Goal: Task Accomplishment & Management: Use online tool/utility

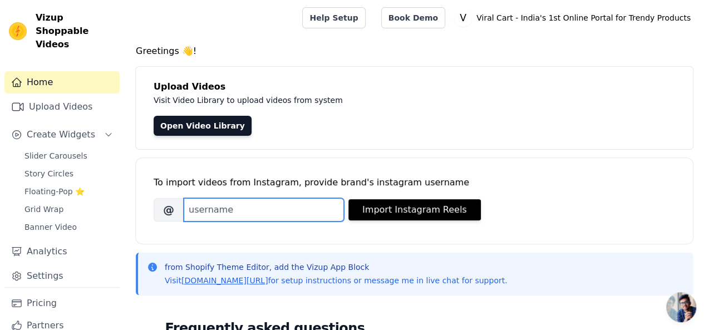
click at [264, 211] on input "Brand's Instagram Username" at bounding box center [264, 209] width 160 height 23
paste input "/viralcart.co.in/"
click at [193, 206] on input "/viralcart.co.in/" at bounding box center [264, 209] width 160 height 23
click at [259, 214] on input "viralcart.co.in/" at bounding box center [264, 209] width 160 height 23
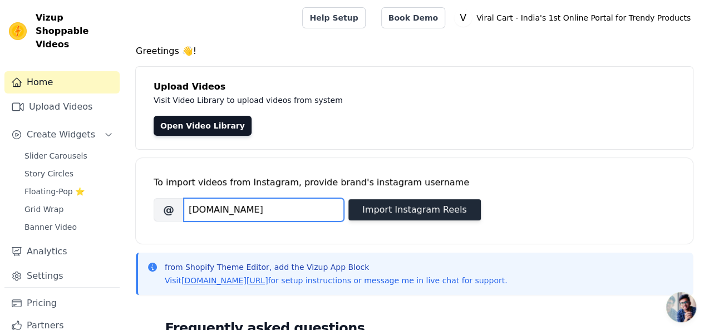
type input "[DOMAIN_NAME]"
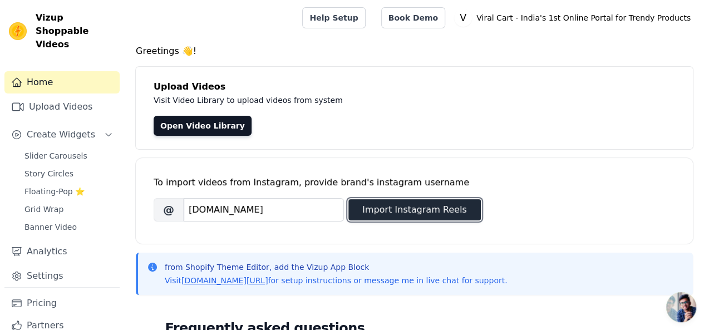
click at [433, 203] on button "Import Instagram Reels" at bounding box center [414, 209] width 132 height 21
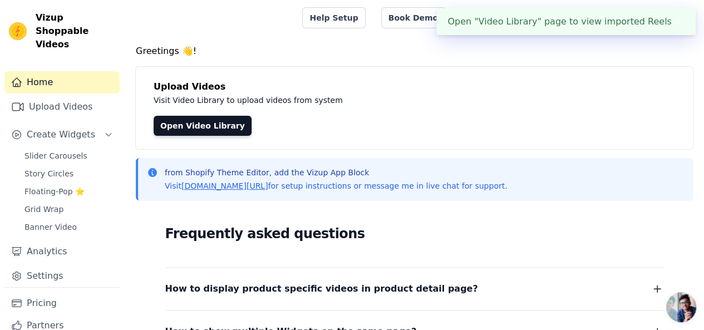
click at [250, 219] on div "Frequently asked questions How to display product specific videos in product de…" at bounding box center [414, 323] width 557 height 229
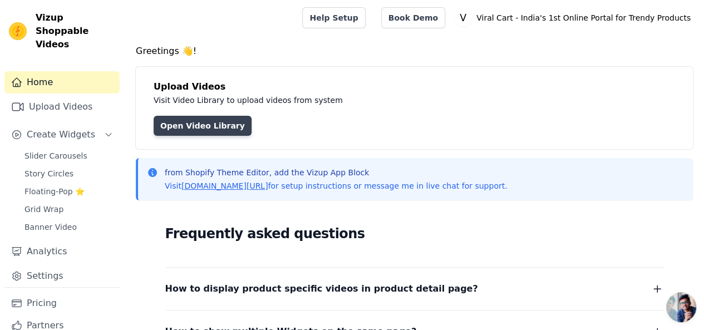
click at [208, 133] on link "Open Video Library" at bounding box center [203, 126] width 98 height 20
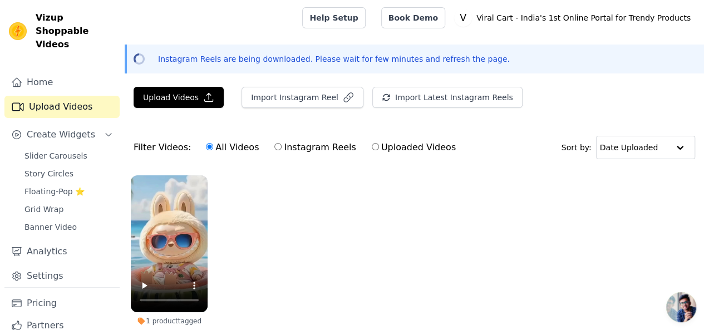
scroll to position [65, 0]
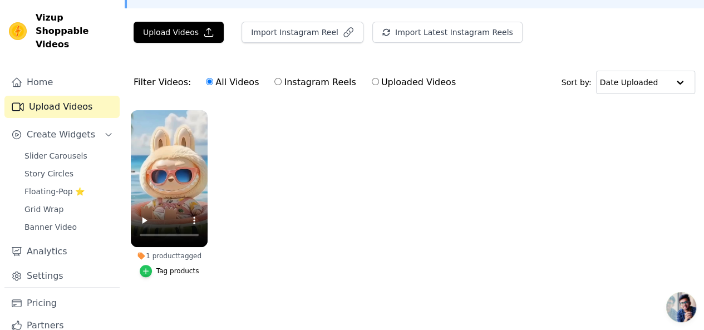
click at [142, 267] on icon "button" at bounding box center [146, 271] width 8 height 8
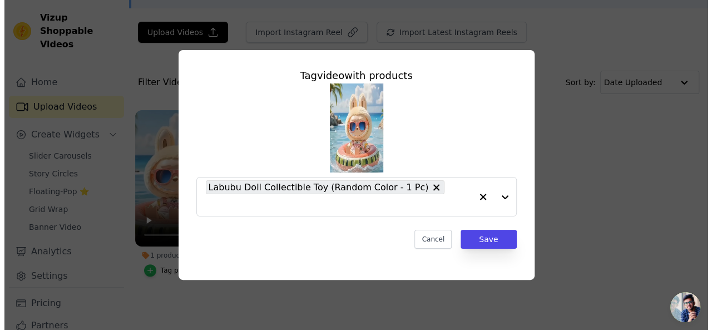
scroll to position [0, 0]
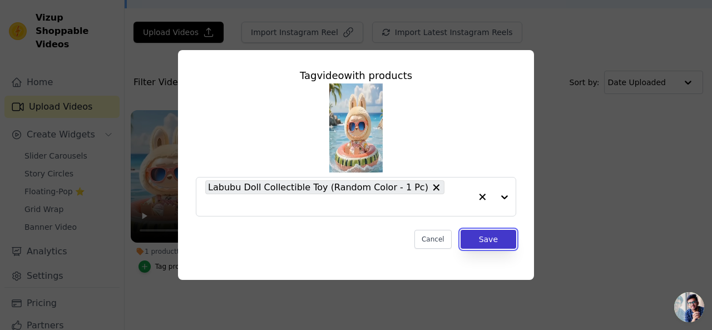
click at [489, 234] on button "Save" at bounding box center [489, 239] width 56 height 19
click at [489, 234] on ul "1 product tagged Tag video with products Labubu Doll Collectible Toy (Random Co…" at bounding box center [419, 202] width 588 height 197
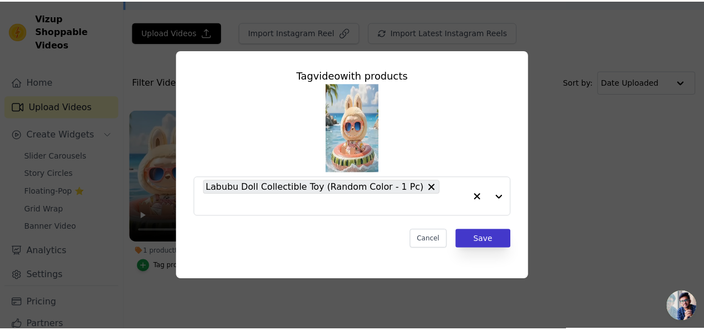
scroll to position [65, 0]
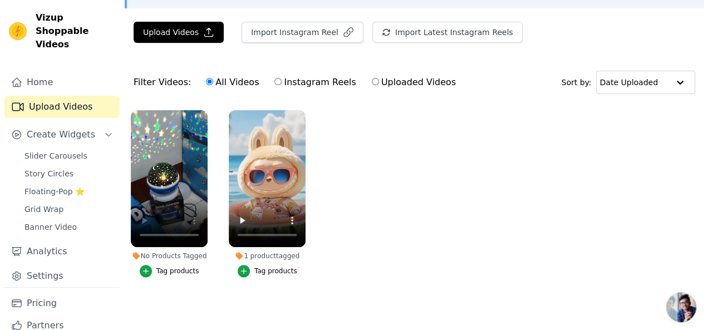
click at [170, 267] on div "Tag products" at bounding box center [177, 271] width 43 height 9
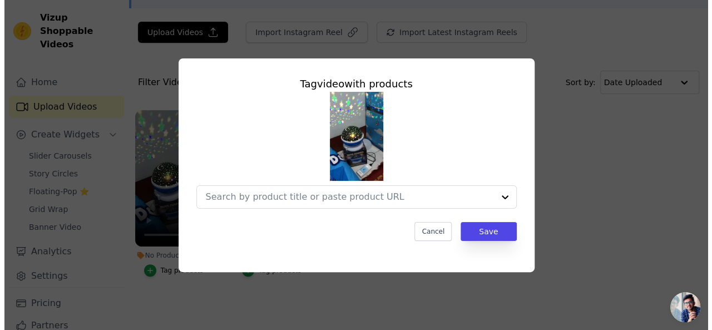
scroll to position [0, 0]
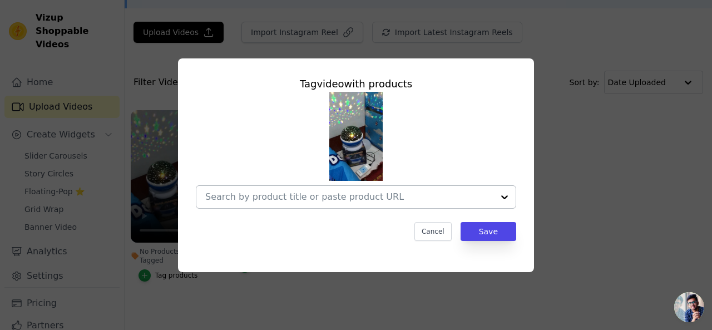
click at [338, 186] on div at bounding box center [349, 197] width 288 height 22
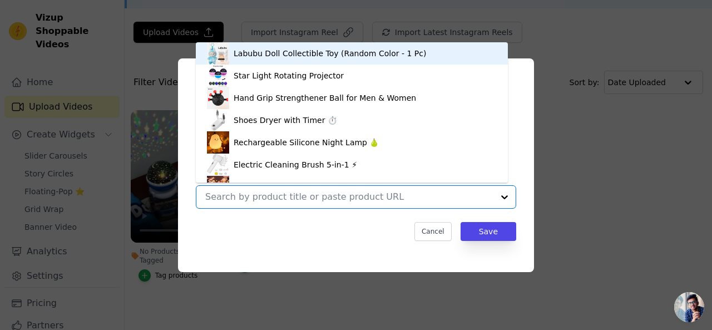
click at [323, 199] on input "No Products Tagged Tag video with products Labubu Doll Collectible Toy (Random …" at bounding box center [349, 196] width 288 height 11
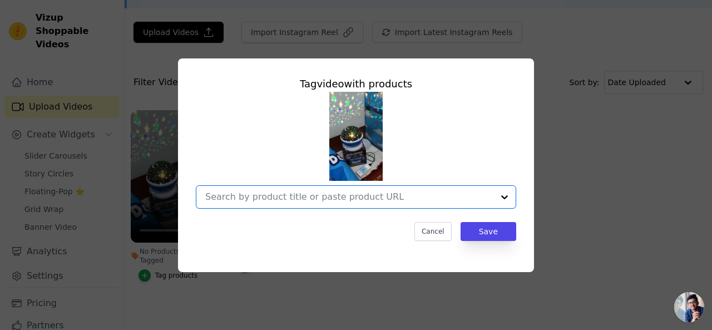
click at [323, 199] on input "No Products Tagged Tag video with products Option undefined, selected. Select i…" at bounding box center [349, 196] width 288 height 11
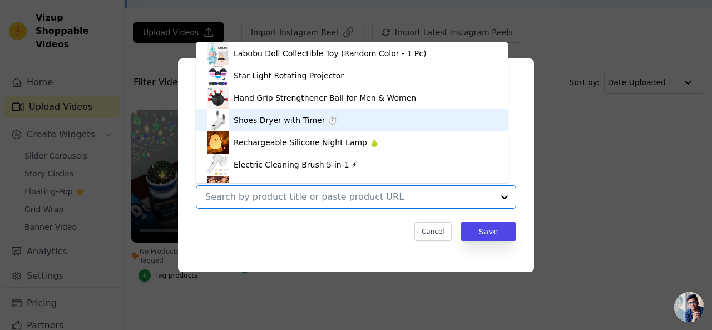
scroll to position [16, 0]
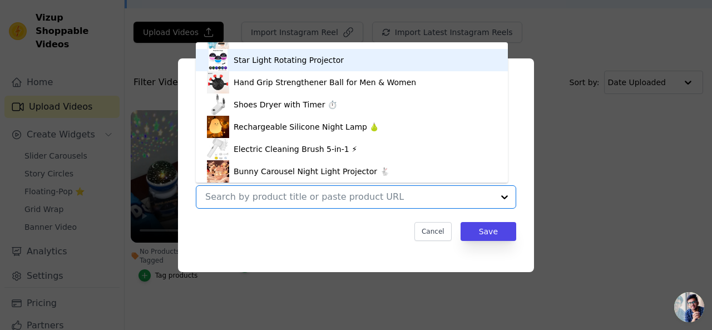
click at [294, 70] on div "Star Light Rotating Projector" at bounding box center [352, 60] width 290 height 22
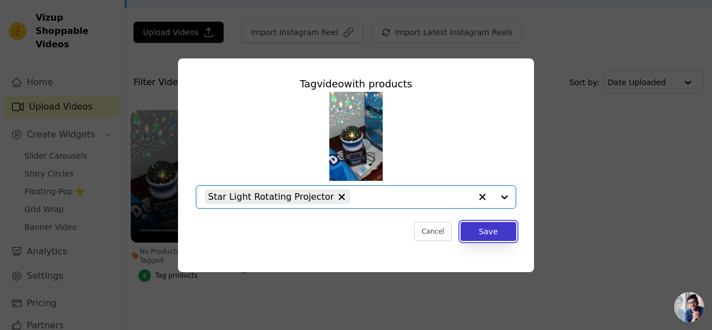
click at [479, 230] on button "Save" at bounding box center [489, 231] width 56 height 19
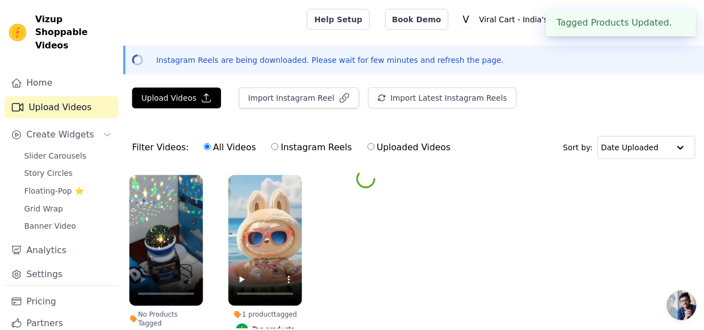
scroll to position [65, 0]
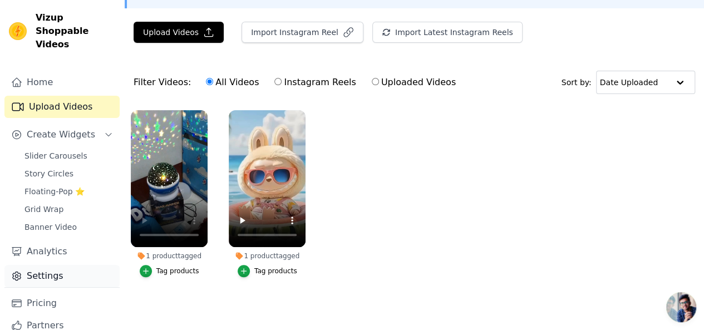
click at [48, 265] on link "Settings" at bounding box center [61, 276] width 115 height 22
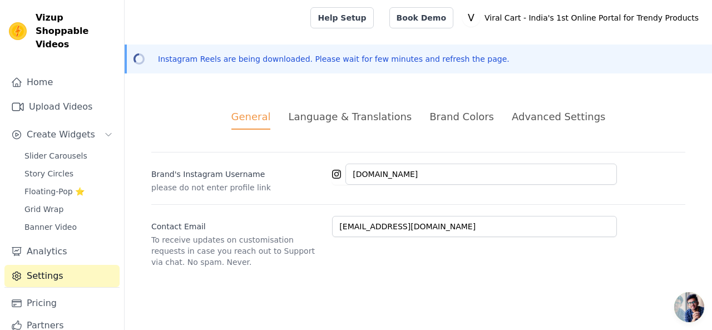
click at [540, 114] on div "Advanced Settings" at bounding box center [558, 116] width 93 height 15
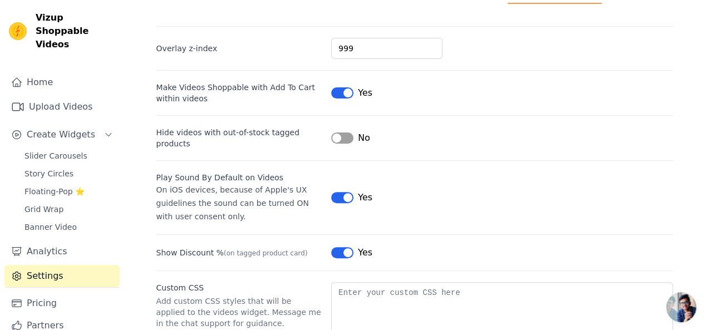
scroll to position [193, 0]
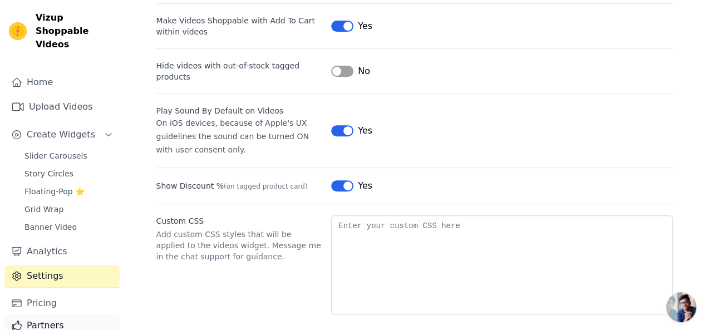
click at [47, 314] on link "Partners" at bounding box center [61, 325] width 115 height 22
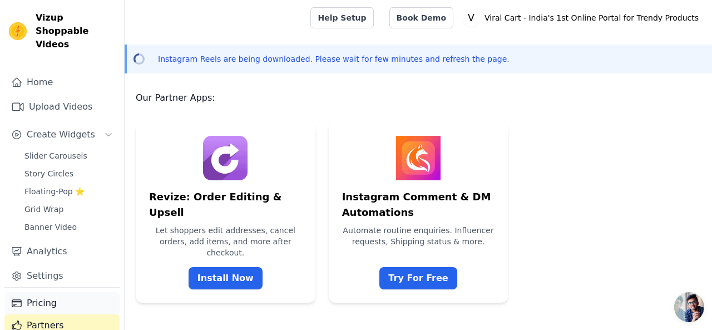
click at [51, 292] on link "Pricing" at bounding box center [61, 303] width 115 height 22
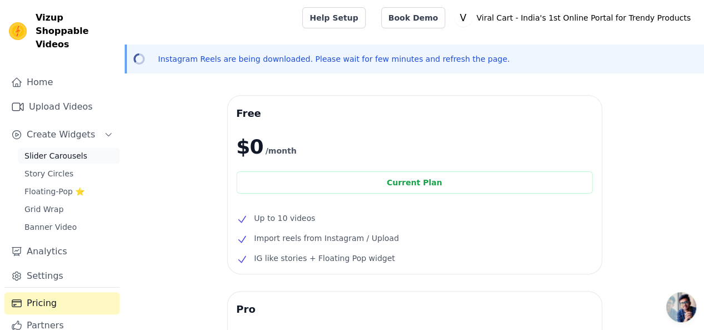
click at [70, 150] on span "Slider Carousels" at bounding box center [55, 155] width 63 height 11
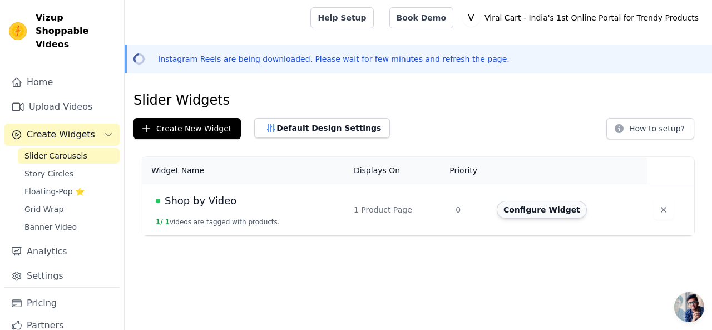
click at [529, 205] on button "Configure Widget" at bounding box center [542, 210] width 90 height 18
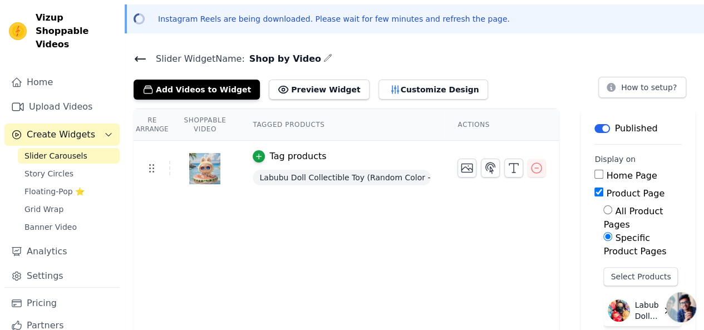
scroll to position [42, 0]
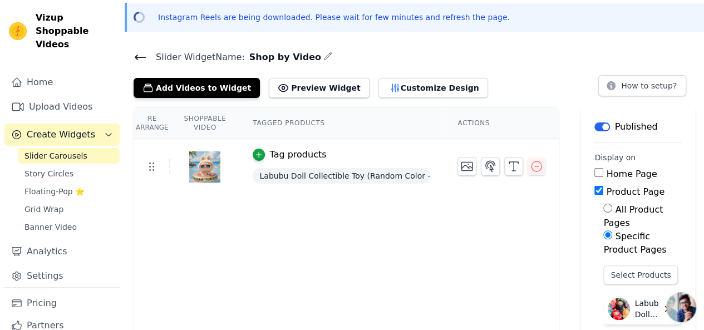
click at [606, 175] on label "Home Page" at bounding box center [631, 174] width 51 height 11
click at [600, 175] on input "Home Page" at bounding box center [598, 172] width 9 height 9
checkbox input "true"
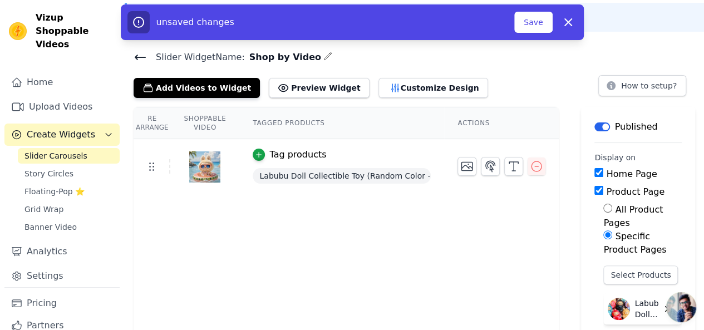
click at [603, 230] on input "Specific Product Pages" at bounding box center [607, 234] width 9 height 9
click at [594, 193] on input "Product Page" at bounding box center [598, 190] width 9 height 9
checkbox input "false"
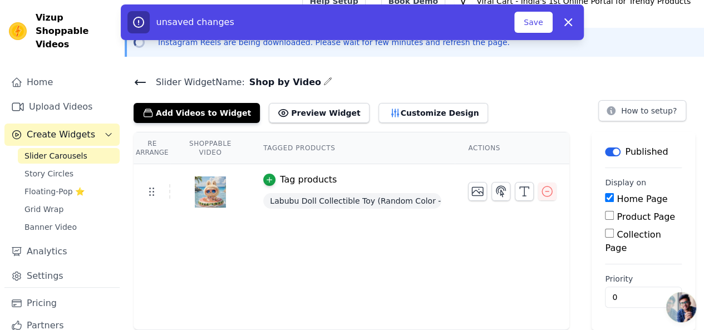
scroll to position [1, 0]
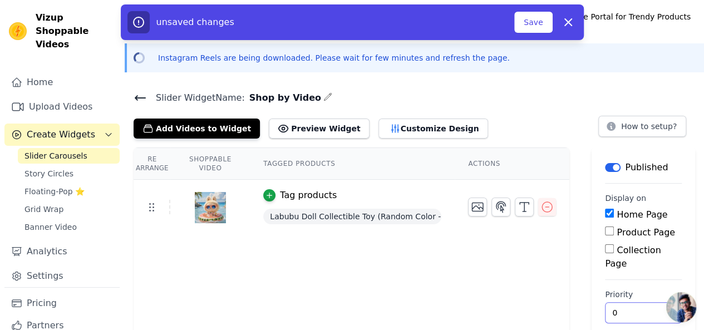
click at [629, 302] on input "0" at bounding box center [643, 312] width 77 height 21
click at [658, 129] on button "How to setup?" at bounding box center [642, 126] width 88 height 21
drag, startPoint x: 630, startPoint y: 302, endPoint x: 615, endPoint y: 304, distance: 15.2
click at [615, 304] on input "1" at bounding box center [643, 312] width 77 height 21
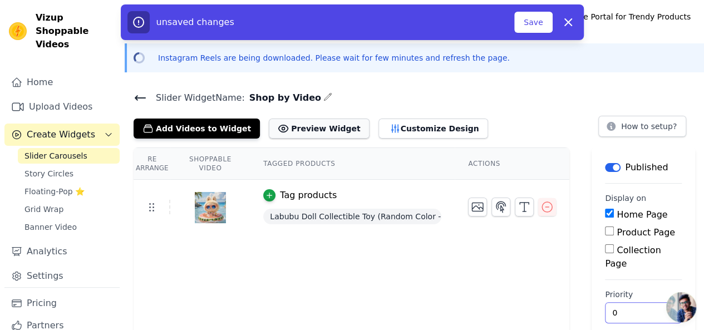
type input "0"
click at [307, 123] on button "Preview Widget" at bounding box center [319, 129] width 100 height 20
click at [538, 29] on button "Save" at bounding box center [533, 22] width 38 height 21
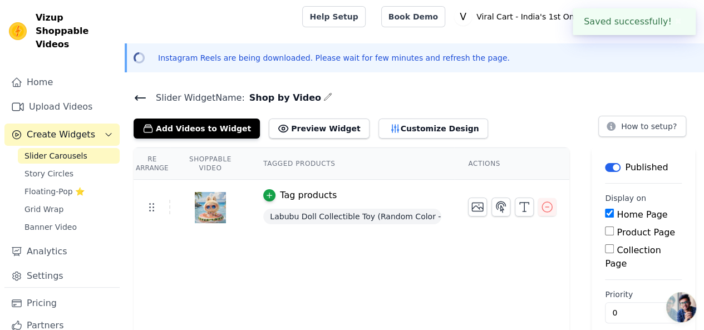
click at [302, 101] on h4 "Slider Widget Name: Shop by Video" at bounding box center [414, 97] width 561 height 15
click at [287, 99] on span "Shop by Video" at bounding box center [283, 97] width 76 height 13
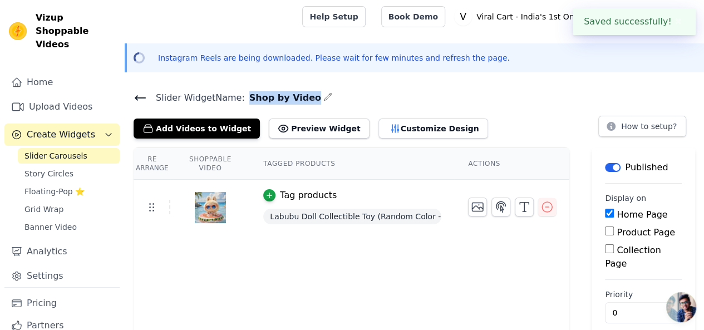
click at [287, 99] on span "Shop by Video" at bounding box center [283, 97] width 76 height 13
copy div "Shop by Video"
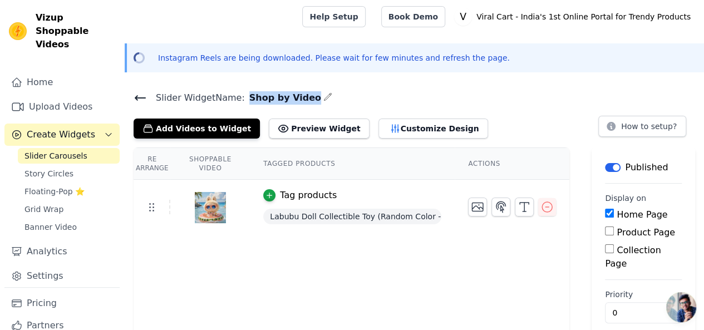
click at [75, 150] on span "Slider Carousels" at bounding box center [55, 155] width 63 height 11
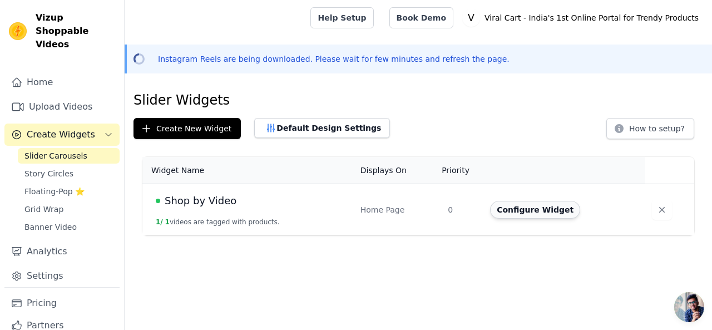
click at [531, 209] on button "Configure Widget" at bounding box center [535, 210] width 90 height 18
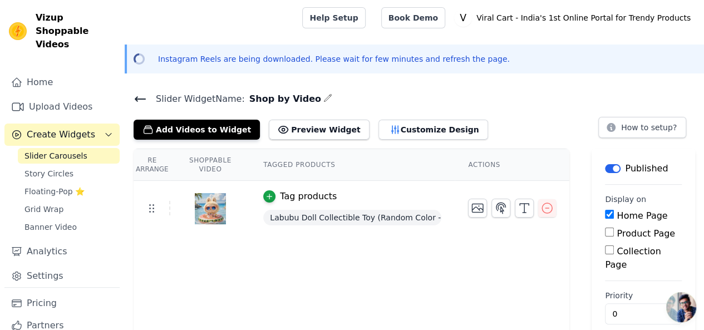
scroll to position [1, 0]
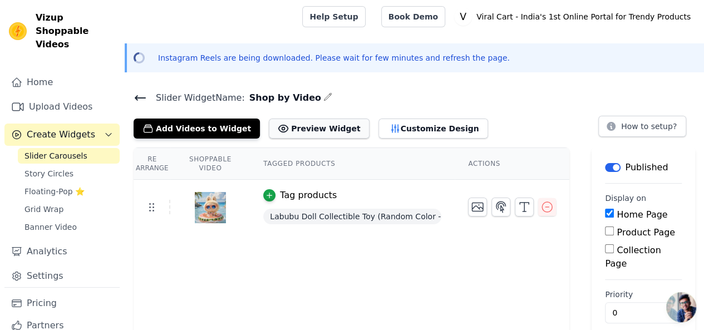
click at [316, 125] on button "Preview Widget" at bounding box center [319, 129] width 100 height 20
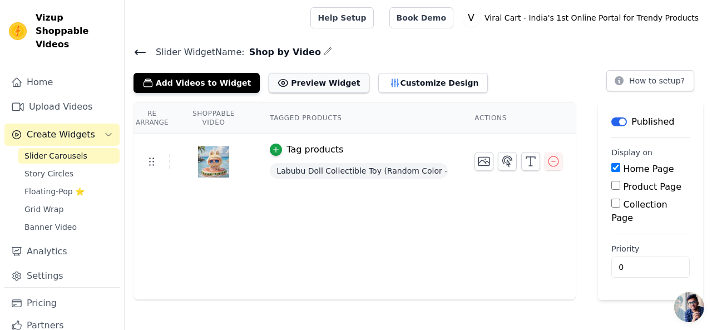
click at [295, 83] on button "Preview Widget" at bounding box center [319, 83] width 100 height 20
click at [398, 75] on button "Customize Design" at bounding box center [433, 83] width 110 height 20
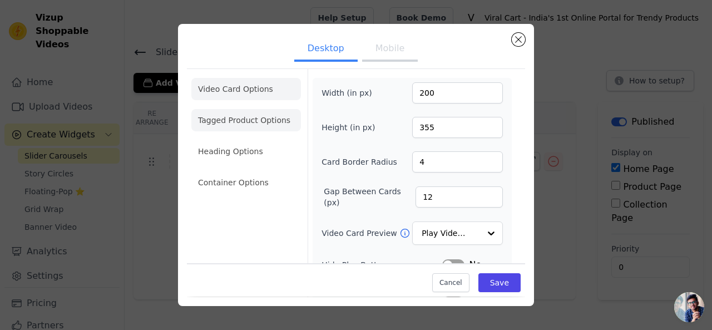
click at [277, 127] on li "Tagged Product Options" at bounding box center [246, 120] width 110 height 22
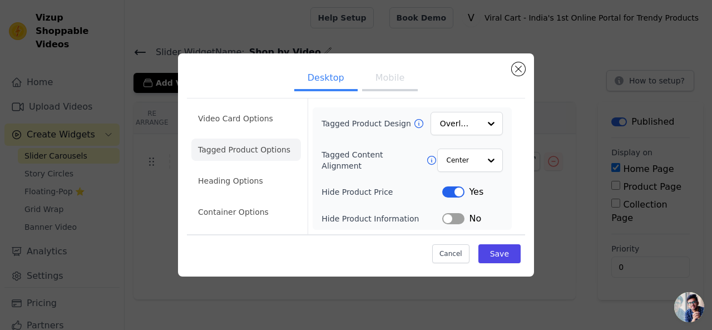
click at [258, 149] on li "Tagged Product Options" at bounding box center [246, 150] width 110 height 22
click at [245, 184] on li "Heading Options" at bounding box center [246, 181] width 110 height 22
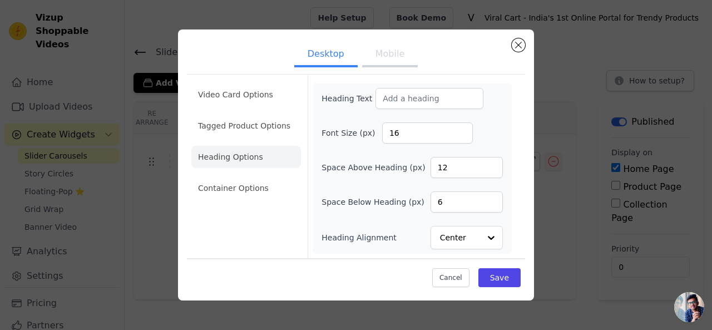
click at [230, 201] on ul "Video Card Options Tagged Product Options Heading Options Container Options" at bounding box center [246, 141] width 110 height 125
click at [247, 186] on li "Container Options" at bounding box center [246, 188] width 110 height 22
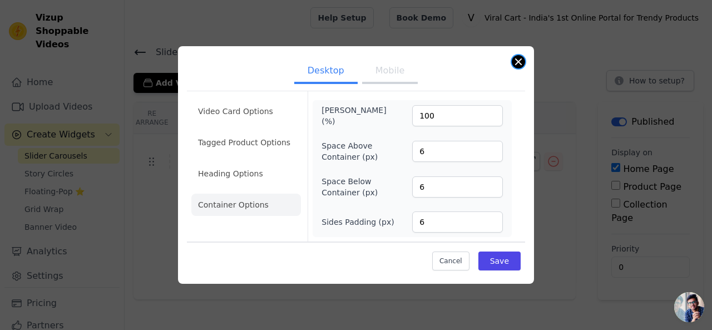
click at [519, 63] on button "Close modal" at bounding box center [518, 61] width 13 height 13
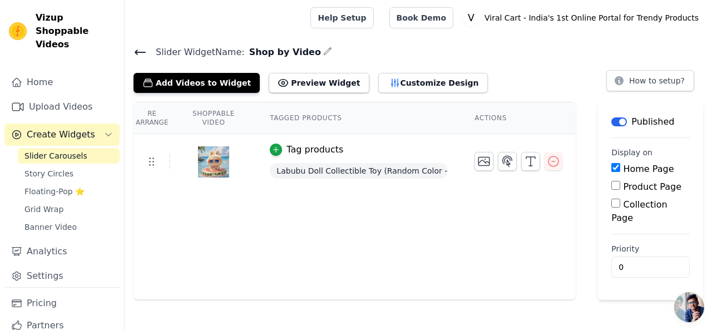
click at [57, 150] on div "Slider Carousels Story Circles Floating-Pop ⭐ Grid Wrap Banner Video" at bounding box center [69, 191] width 102 height 87
click at [410, 163] on span "Labubu Doll Collectible Toy (Random Color - 1 Pc)" at bounding box center [359, 171] width 178 height 16
click at [163, 161] on td at bounding box center [152, 161] width 37 height 14
click at [208, 165] on img at bounding box center [213, 161] width 31 height 53
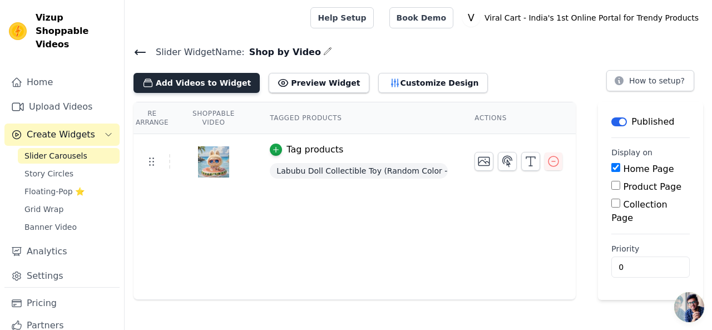
click at [233, 78] on button "Add Videos to Widget" at bounding box center [197, 83] width 126 height 20
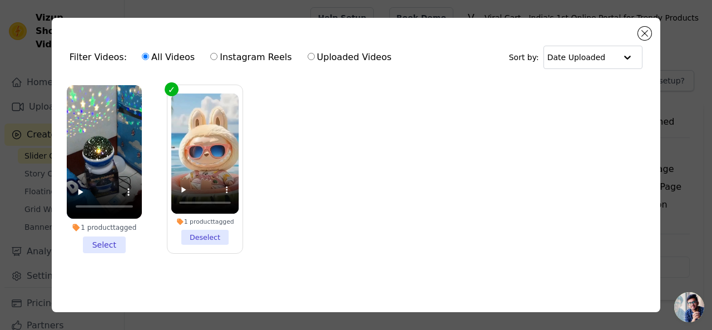
click at [106, 240] on li "1 product tagged Select" at bounding box center [104, 169] width 75 height 168
click at [0, 0] on input "1 product tagged Select" at bounding box center [0, 0] width 0 height 0
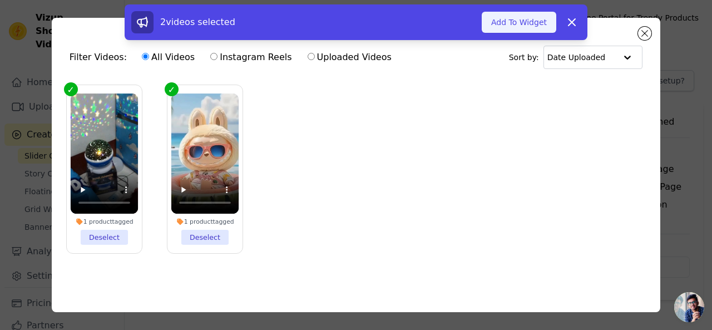
click at [515, 32] on button "Add To Widget" at bounding box center [519, 22] width 75 height 21
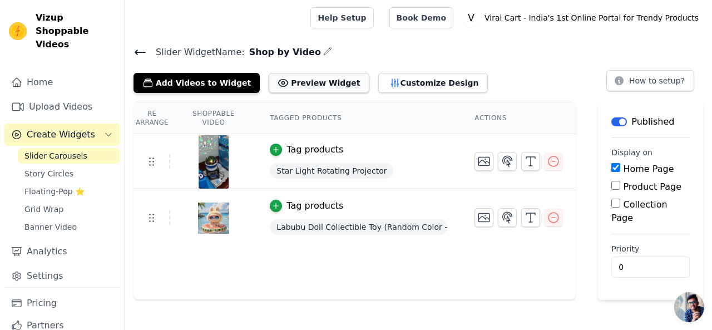
click at [316, 84] on button "Preview Widget" at bounding box center [319, 83] width 100 height 20
click at [454, 21] on link "Book Demo" at bounding box center [422, 17] width 64 height 21
click at [83, 166] on link "Story Circles" at bounding box center [69, 174] width 102 height 16
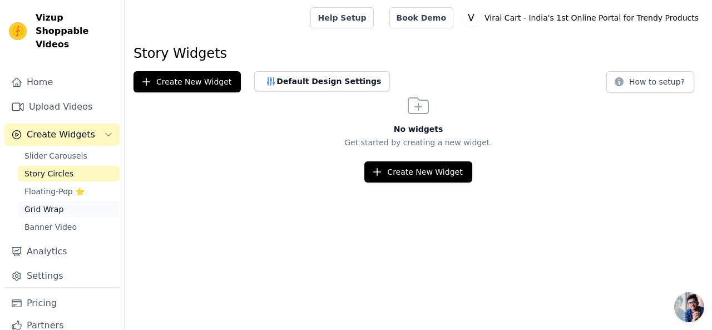
click at [65, 201] on link "Grid Wrap" at bounding box center [69, 209] width 102 height 16
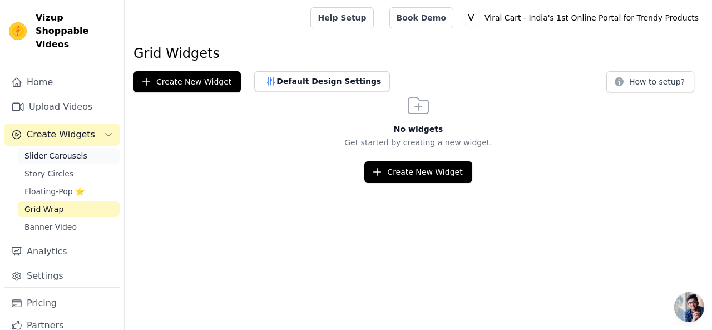
click at [65, 150] on span "Slider Carousels" at bounding box center [55, 155] width 63 height 11
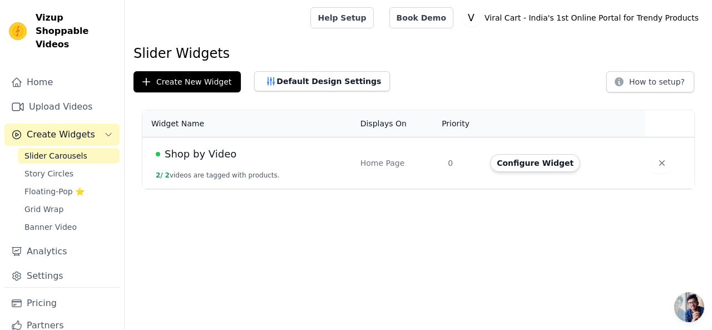
click at [69, 128] on span "Create Widgets" at bounding box center [61, 134] width 68 height 13
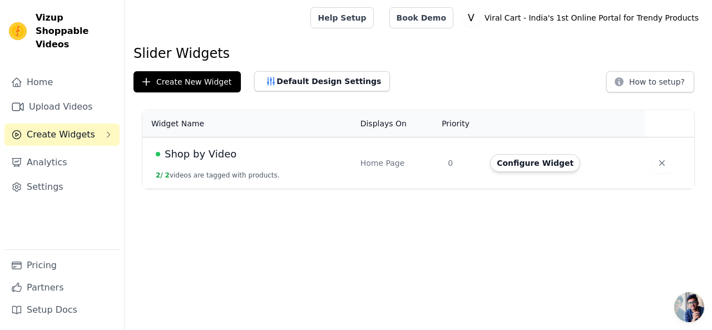
click at [69, 128] on span "Create Widgets" at bounding box center [61, 134] width 68 height 13
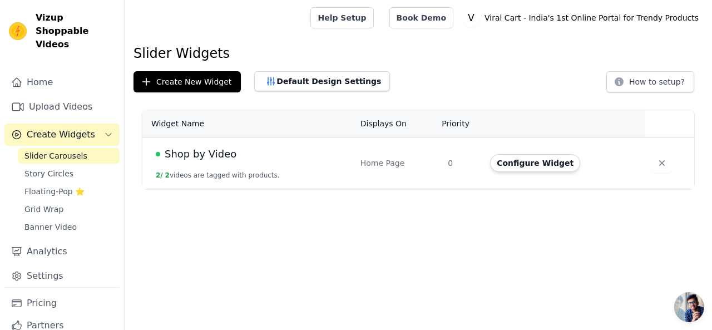
click at [57, 148] on link "Slider Carousels" at bounding box center [69, 156] width 102 height 16
click at [185, 159] on span "Shop by Video" at bounding box center [201, 154] width 72 height 16
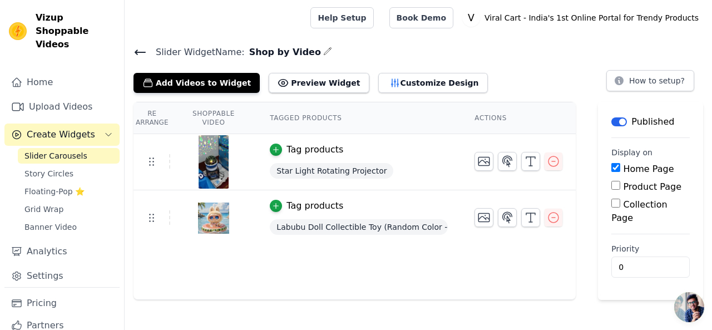
click at [615, 166] on input "Home Page" at bounding box center [616, 167] width 9 height 9
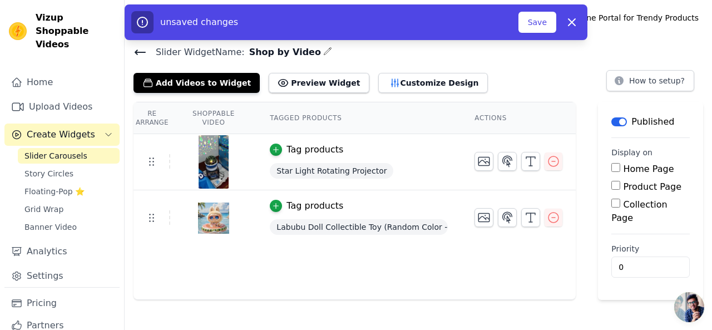
click at [615, 166] on input "Home Page" at bounding box center [616, 167] width 9 height 9
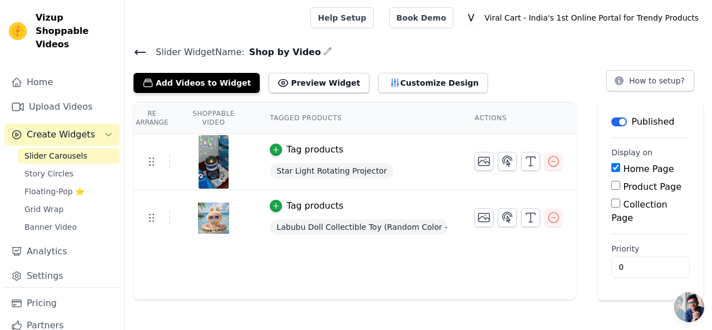
click at [613, 167] on input "Home Page" at bounding box center [616, 167] width 9 height 9
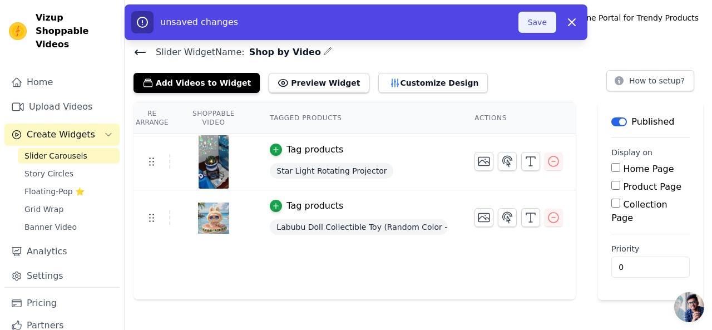
click at [536, 23] on button "Save" at bounding box center [538, 22] width 38 height 21
click at [538, 22] on button "Save" at bounding box center [538, 22] width 38 height 21
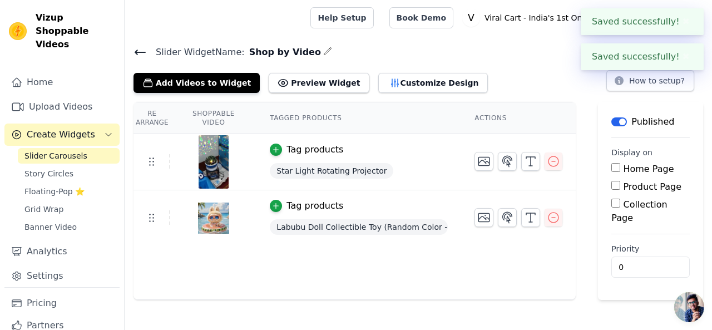
click at [614, 168] on input "Home Page" at bounding box center [616, 167] width 9 height 9
checkbox input "true"
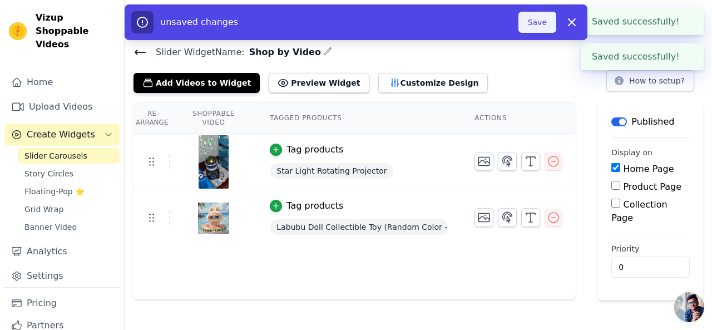
click at [541, 31] on button "Save" at bounding box center [538, 22] width 38 height 21
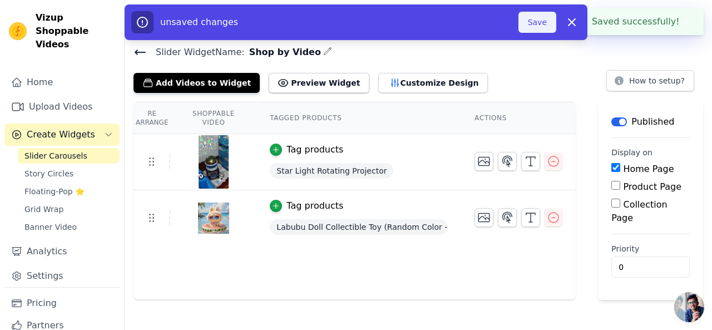
click at [541, 31] on button "Save" at bounding box center [538, 22] width 38 height 21
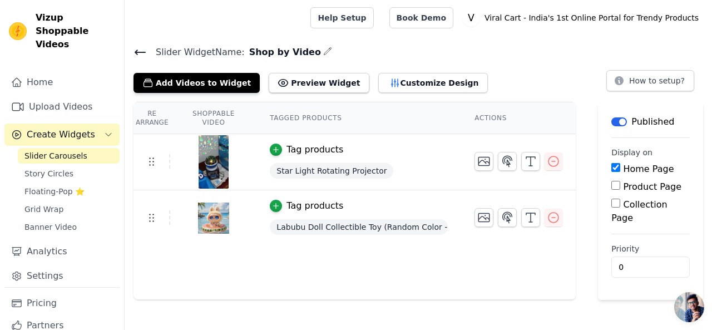
click at [314, 45] on h4 "Slider Widget Name: Shop by Video" at bounding box center [419, 52] width 570 height 15
click at [323, 50] on icon "button" at bounding box center [327, 51] width 9 height 9
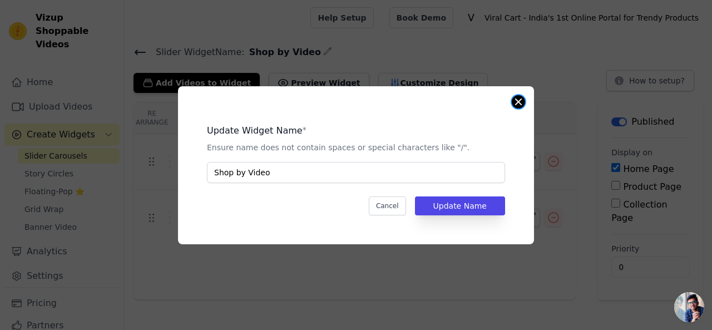
click at [518, 100] on button "Close modal" at bounding box center [518, 101] width 13 height 13
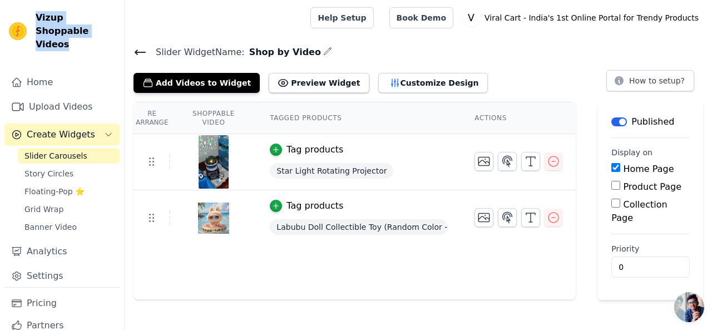
drag, startPoint x: 36, startPoint y: 21, endPoint x: 80, endPoint y: 35, distance: 45.8
click at [80, 35] on span "Vizup Shoppable Videos" at bounding box center [76, 31] width 80 height 40
copy span "Vizup Shoppable Videos"
click at [33, 269] on link "Settings" at bounding box center [61, 276] width 115 height 22
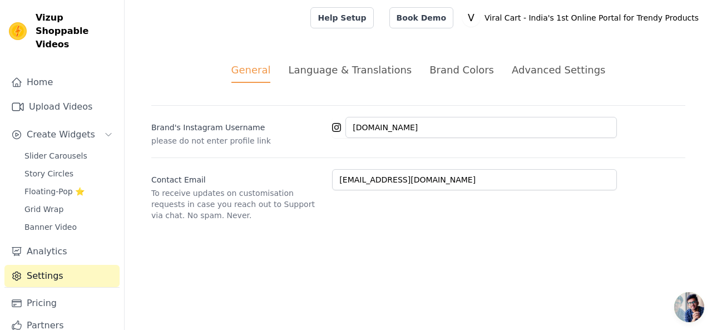
click at [339, 66] on div "Language & Translations" at bounding box center [350, 69] width 124 height 15
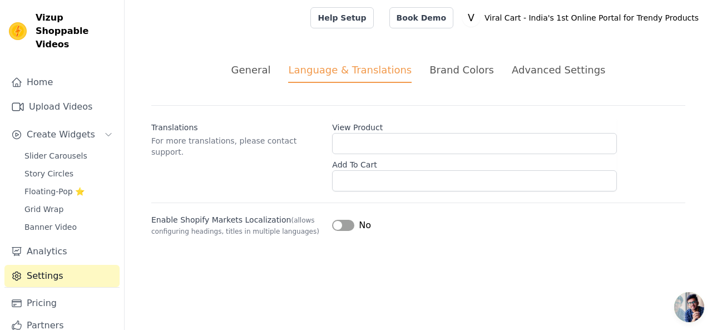
click at [467, 75] on div "Brand Colors" at bounding box center [462, 69] width 65 height 15
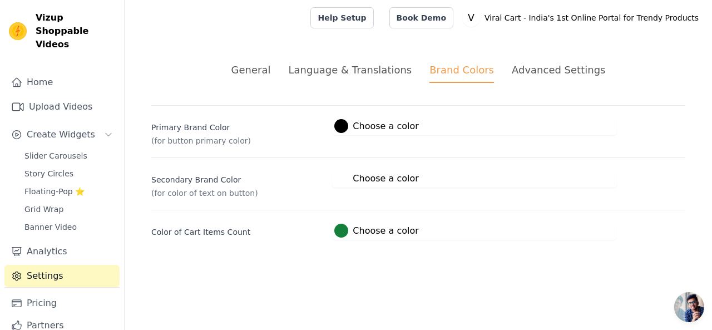
click at [371, 79] on li "Language & Translations" at bounding box center [350, 72] width 124 height 21
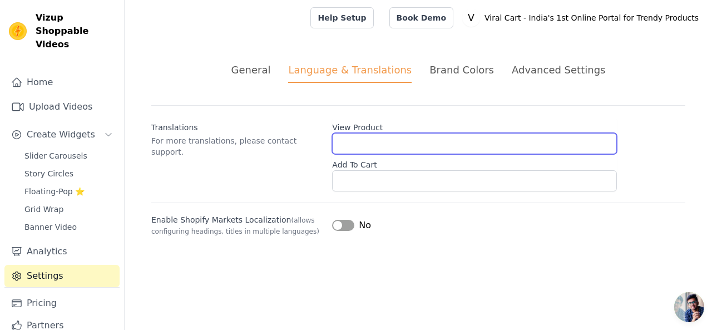
click at [388, 145] on input "View Product" at bounding box center [474, 143] width 285 height 21
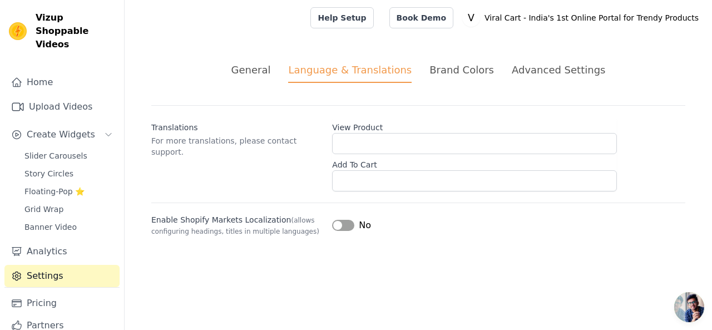
click at [354, 231] on div "Enable Shopify Markets Localization (allows configuring headings, titles in mul…" at bounding box center [418, 220] width 534 height 34
click at [348, 222] on button "Label" at bounding box center [343, 225] width 22 height 11
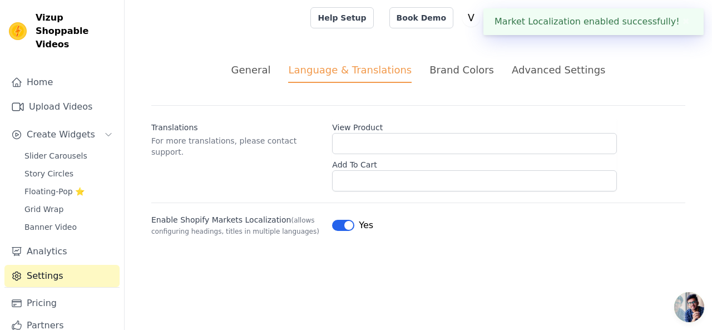
click at [456, 72] on div "Brand Colors" at bounding box center [462, 69] width 65 height 15
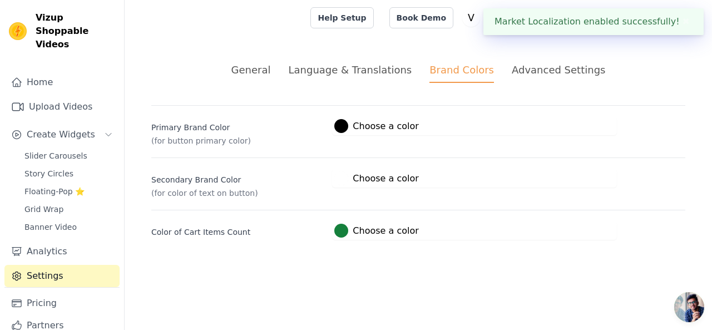
click at [545, 62] on div "Advanced Settings" at bounding box center [558, 69] width 93 height 15
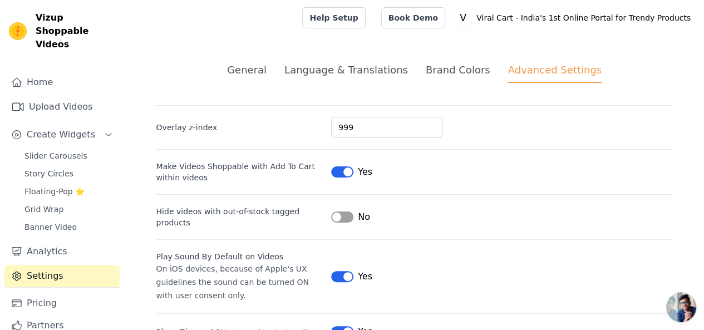
scroll to position [26, 0]
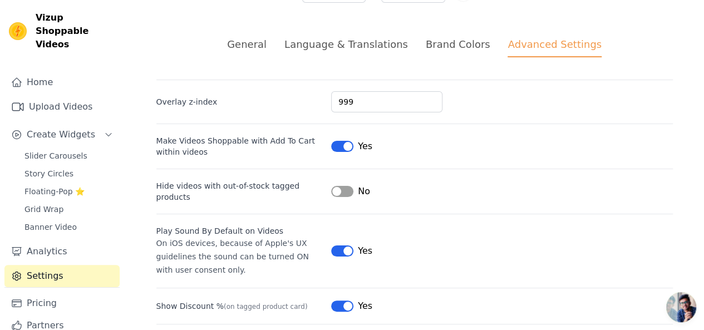
click at [348, 190] on button "Label" at bounding box center [342, 191] width 22 height 11
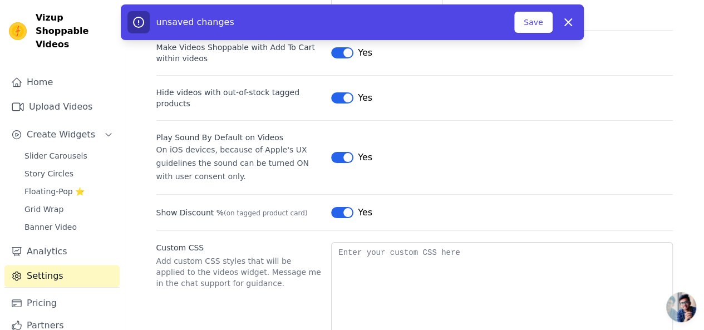
scroll to position [146, 0]
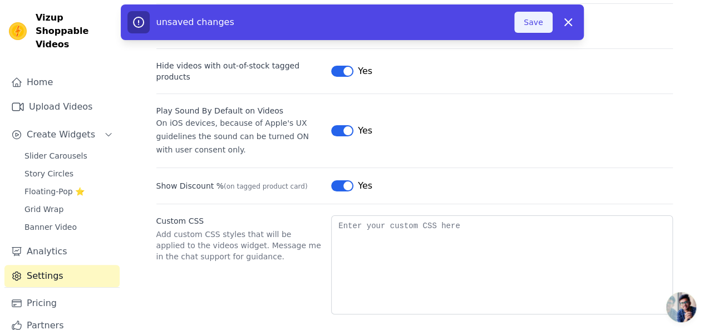
click at [534, 23] on button "Save" at bounding box center [533, 22] width 38 height 21
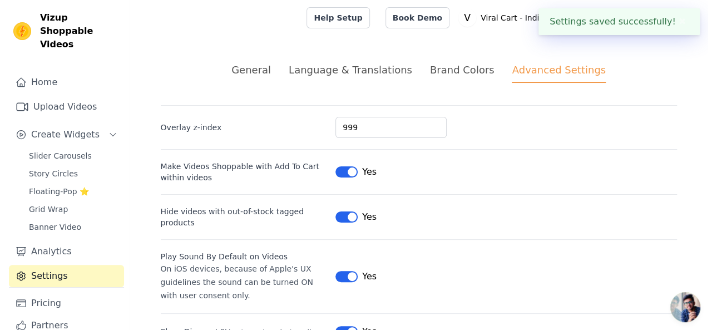
scroll to position [24, 0]
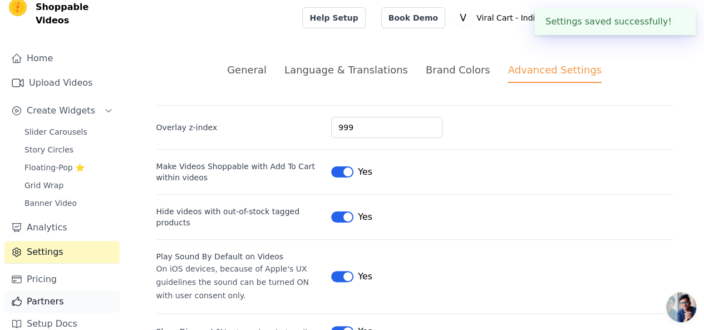
click at [58, 290] on link "Partners" at bounding box center [61, 301] width 115 height 22
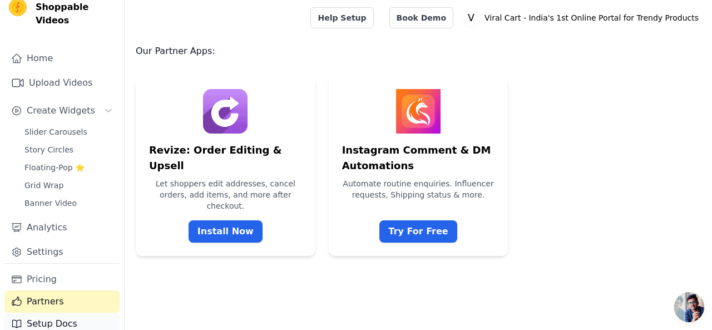
click at [70, 313] on link "Setup Docs" at bounding box center [61, 324] width 115 height 22
click at [63, 124] on link "Slider Carousels" at bounding box center [69, 132] width 102 height 16
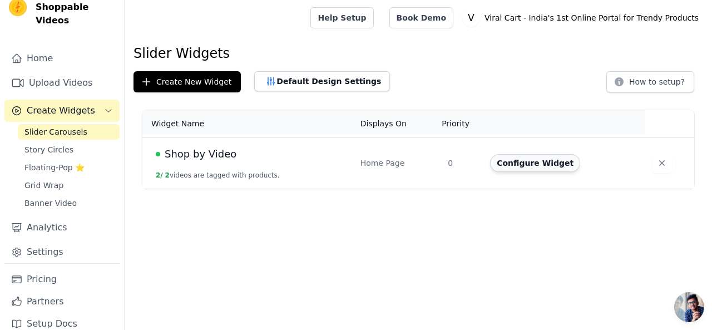
click at [502, 161] on button "Configure Widget" at bounding box center [535, 163] width 90 height 18
